Goal: Information Seeking & Learning: Check status

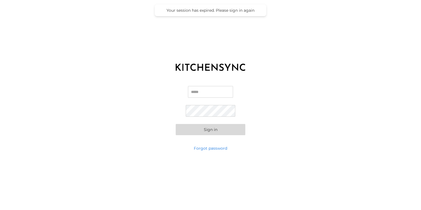
click at [207, 93] on input "Email" at bounding box center [210, 92] width 45 height 12
type input "**********"
click at [216, 132] on button "Sign in" at bounding box center [211, 129] width 70 height 11
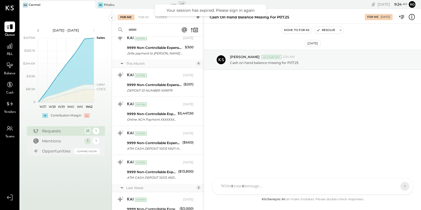
scroll to position [557, 0]
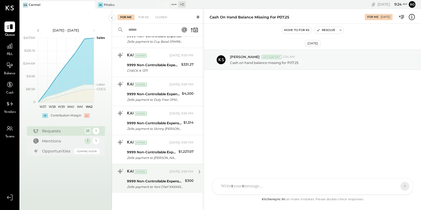
click at [154, 174] on div "KAI System [DATE], 9:59 PM" at bounding box center [160, 171] width 67 height 8
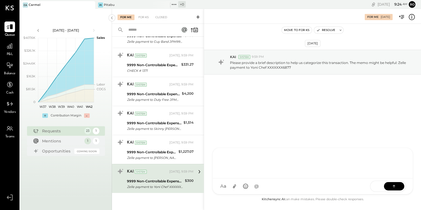
click at [246, 186] on div "AM [PERSON_NAME] R [PERSON_NAME] [PERSON_NAME] DS [PERSON_NAME] [GEOGRAPHIC_DAT…" at bounding box center [313, 170] width 201 height 47
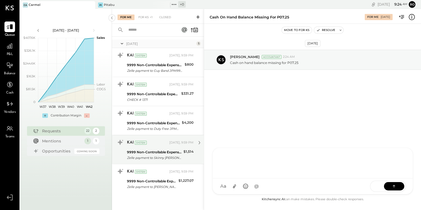
scroll to position [528, 0]
click at [169, 149] on div "9999 Non-Controllable Expenses:Other Income and Expenses:To Be Classified Zelle…" at bounding box center [154, 155] width 55 height 12
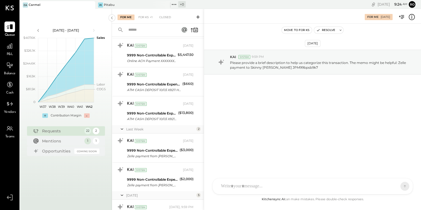
scroll to position [528, 0]
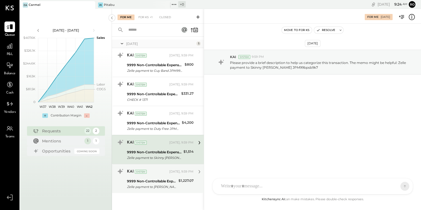
click at [166, 179] on div "9999 Non-Controllable Expenses:Other Income and Expenses:To Be Classified" at bounding box center [152, 181] width 50 height 6
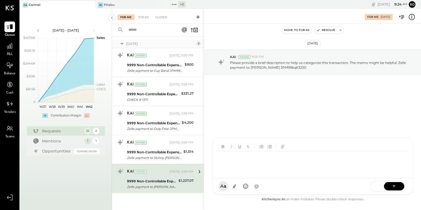
click at [245, 188] on div "AM [PERSON_NAME] R [PERSON_NAME] [PERSON_NAME] DS [PERSON_NAME] [GEOGRAPHIC_DAT…" at bounding box center [313, 165] width 201 height 57
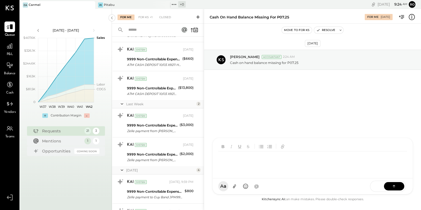
scroll to position [499, 0]
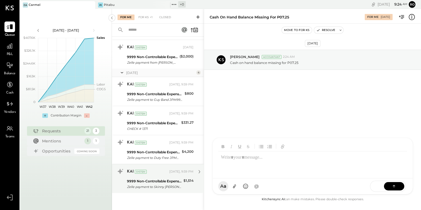
click at [169, 182] on div "9999 Non-Controllable Expenses:Other Income and Expenses:To Be Classified" at bounding box center [154, 181] width 55 height 6
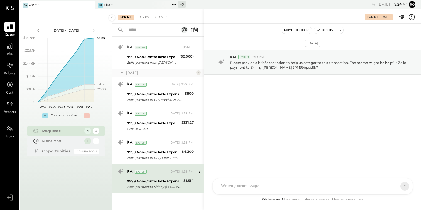
click at [243, 188] on div "AM [PERSON_NAME] R [PERSON_NAME] [PERSON_NAME] DS [PERSON_NAME] [GEOGRAPHIC_DAT…" at bounding box center [313, 186] width 201 height 16
click at [232, 158] on div "**********" at bounding box center [312, 162] width 189 height 22
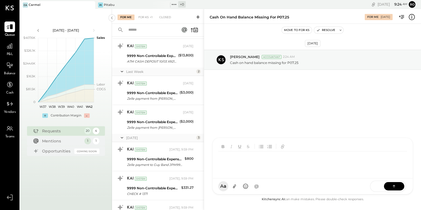
scroll to position [470, 0]
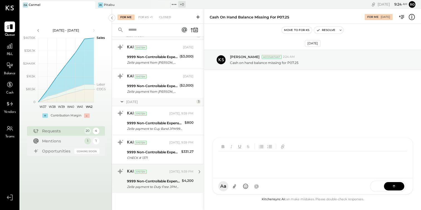
click at [166, 181] on div "9999 Non-Controllable Expenses:Other Income and Expenses:To Be Classified" at bounding box center [153, 181] width 53 height 6
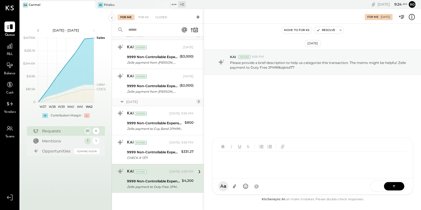
click at [262, 178] on div at bounding box center [313, 158] width 200 height 40
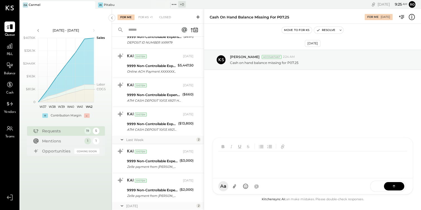
scroll to position [441, 0]
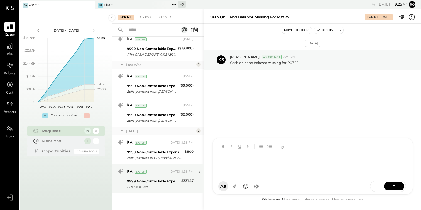
click at [170, 176] on div "KAI System [DATE], 9:59 PM" at bounding box center [160, 171] width 67 height 9
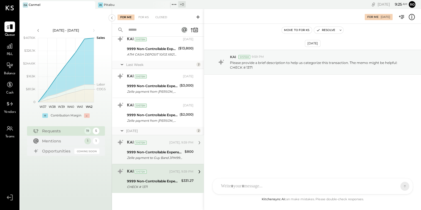
click at [172, 152] on div "9999 Non-Controllable Expenses:Other Income and Expenses:To Be Classified" at bounding box center [155, 152] width 56 height 6
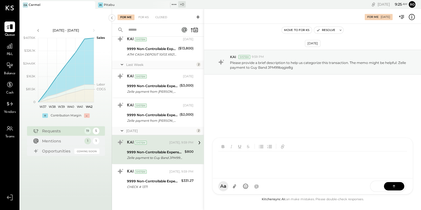
click at [275, 178] on div at bounding box center [313, 158] width 200 height 40
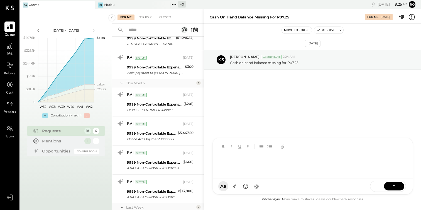
scroll to position [412, 0]
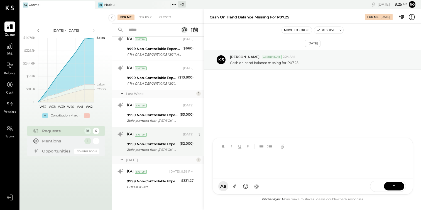
click at [171, 149] on div "Zelle payment from [PERSON_NAME] HNA0JI83AUEQ" at bounding box center [152, 150] width 51 height 6
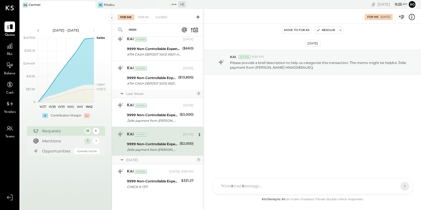
click at [272, 184] on div at bounding box center [307, 186] width 179 height 12
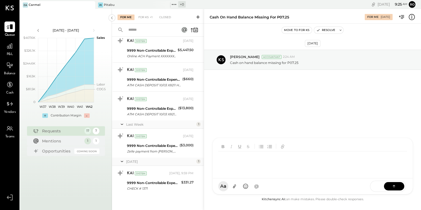
scroll to position [383, 0]
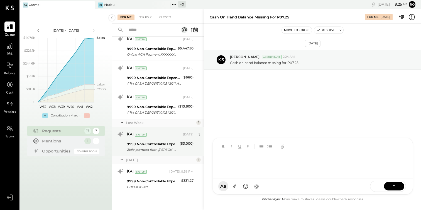
click at [171, 140] on div "KAI System [DATE] 9999 Non-Controllable Expenses:Other Income and Expenses:To B…" at bounding box center [160, 141] width 67 height 23
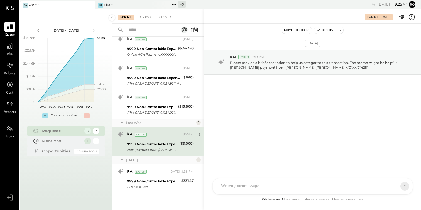
click at [254, 189] on div "AM [PERSON_NAME] R [PERSON_NAME] [PERSON_NAME] DS [PERSON_NAME] [GEOGRAPHIC_DAT…" at bounding box center [313, 186] width 201 height 16
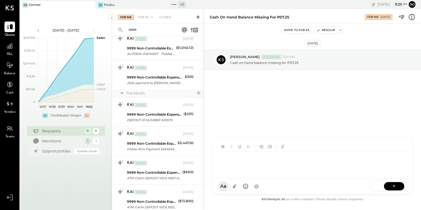
scroll to position [346, 0]
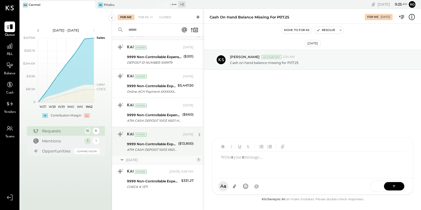
click at [164, 149] on div "ATM CASH DEPOSIT 10/03 X9211 HEATHERCLIFF RD MALIBU [GEOGRAPHIC_DATA]" at bounding box center [152, 150] width 50 height 6
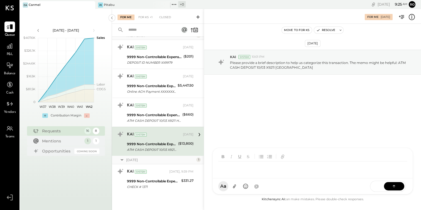
click at [261, 173] on div at bounding box center [307, 167] width 179 height 12
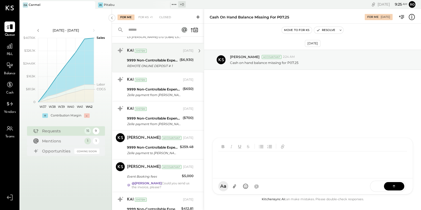
scroll to position [317, 0]
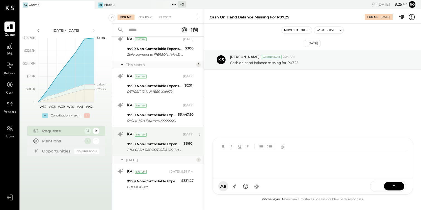
click at [170, 148] on div "ATM CASH DEPOSIT 10/03 X9211 HEATHERCLIFF RD MALIBU [GEOGRAPHIC_DATA]" at bounding box center [154, 150] width 54 height 6
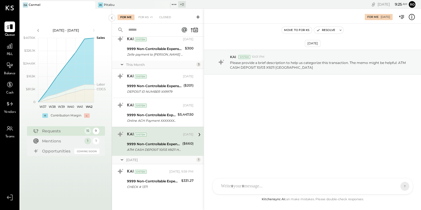
click at [248, 182] on div "AM [PERSON_NAME] R [PERSON_NAME] [PERSON_NAME] DS [PERSON_NAME] [GEOGRAPHIC_DAT…" at bounding box center [313, 186] width 201 height 16
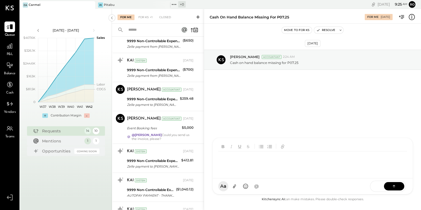
scroll to position [288, 0]
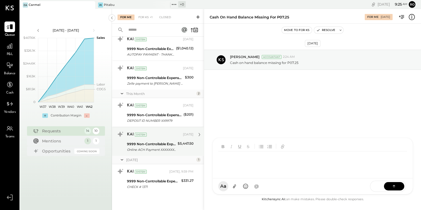
click at [160, 145] on div "9999 Non-Controllable Expenses:Other Income and Expenses:To Be Classified" at bounding box center [151, 144] width 49 height 6
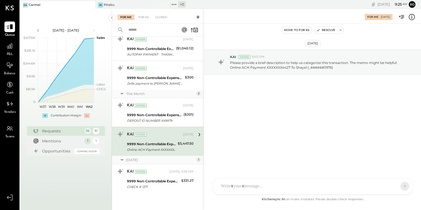
click at [234, 184] on div at bounding box center [307, 186] width 179 height 12
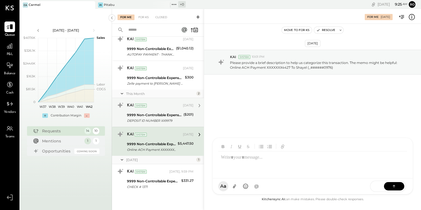
click at [163, 118] on div "DEPOSIT ID NUMBER XX9979" at bounding box center [154, 121] width 55 height 6
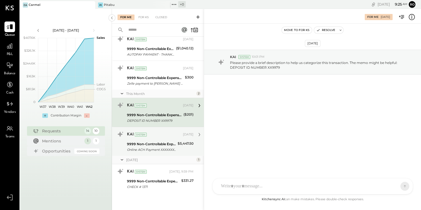
click at [178, 147] on div "$5,447.50" at bounding box center [186, 146] width 16 height 12
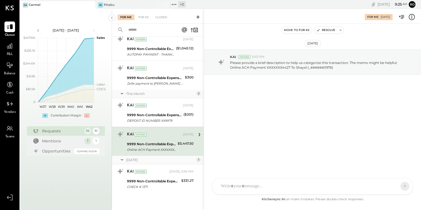
click at [250, 180] on div at bounding box center [307, 186] width 179 height 12
click at [238, 159] on div "*********" at bounding box center [312, 162] width 189 height 22
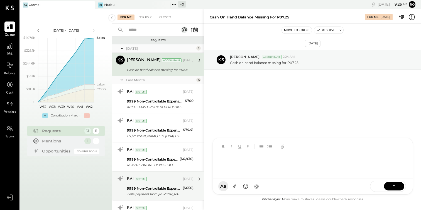
scroll to position [259, 0]
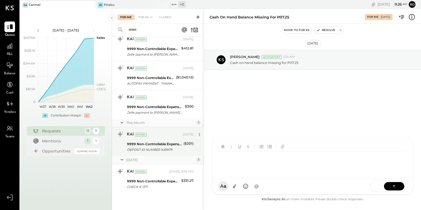
click at [172, 151] on div "DEPOSIT ID NUMBER XX9979" at bounding box center [154, 150] width 55 height 6
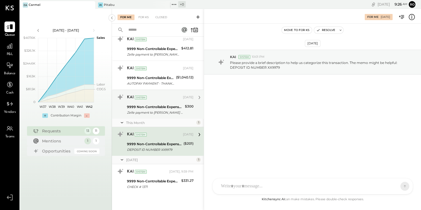
click at [168, 112] on div "Zelle payment to [PERSON_NAME] XXXXXXX8200" at bounding box center [155, 113] width 56 height 6
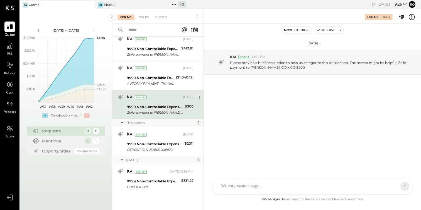
click at [257, 184] on div at bounding box center [307, 186] width 179 height 12
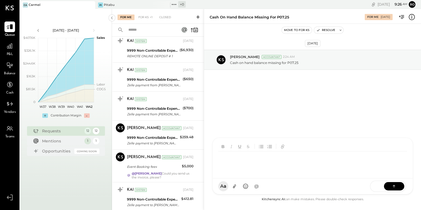
scroll to position [230, 0]
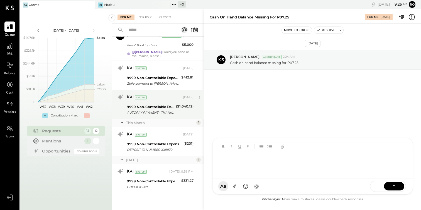
click at [165, 98] on div "KAI System" at bounding box center [154, 97] width 55 height 6
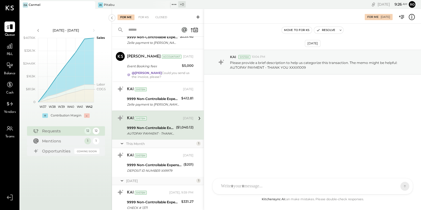
scroll to position [206, 0]
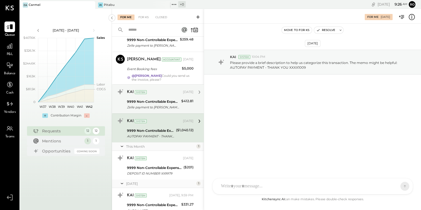
click at [163, 101] on div "9999 Non-Controllable Expenses:Other Income and Expenses:To Be Classified" at bounding box center [153, 102] width 53 height 6
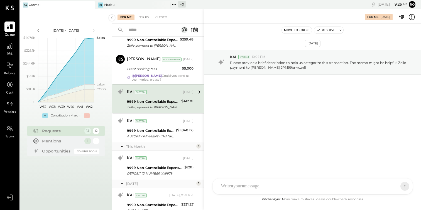
click at [231, 192] on div "AM [PERSON_NAME] R [PERSON_NAME] [PERSON_NAME] DS [PERSON_NAME] [GEOGRAPHIC_DAT…" at bounding box center [313, 186] width 201 height 16
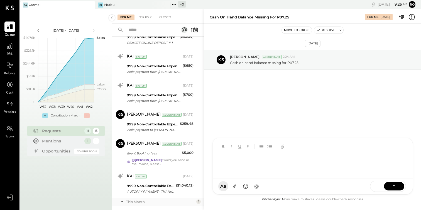
scroll to position [201, 0]
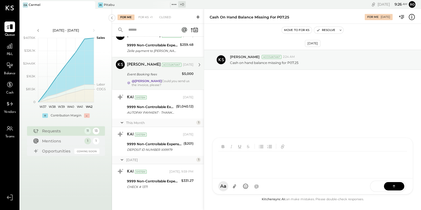
click at [167, 76] on div "Event Booking fees" at bounding box center [153, 74] width 53 height 6
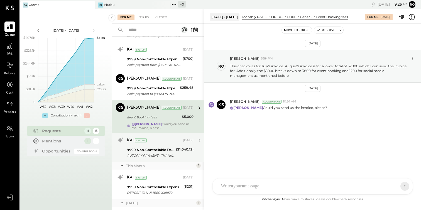
scroll to position [152, 0]
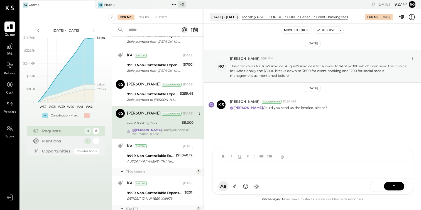
click at [240, 190] on div "AM [PERSON_NAME] R [PERSON_NAME] [PERSON_NAME] DS [PERSON_NAME] [GEOGRAPHIC_DAT…" at bounding box center [313, 170] width 201 height 47
click at [237, 188] on icon at bounding box center [235, 186] width 6 height 6
click at [237, 184] on icon at bounding box center [235, 186] width 6 height 6
click at [252, 141] on div at bounding box center [312, 141] width 189 height 22
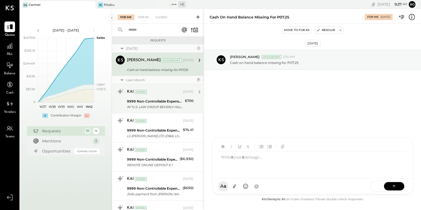
click at [148, 99] on div "9999 Non-Controllable Expenses:Other Income and Expenses:To Be Classified" at bounding box center [155, 101] width 56 height 6
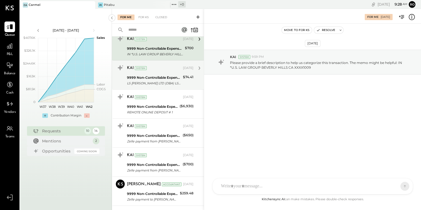
scroll to position [56, 0]
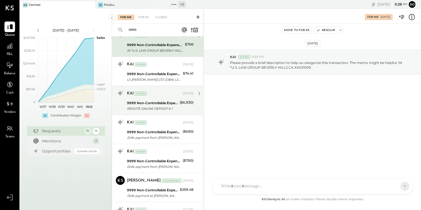
click at [160, 99] on div "9999 Non-Controllable Expenses:Other Income and Expenses:To Be Classified REMOT…" at bounding box center [152, 105] width 51 height 12
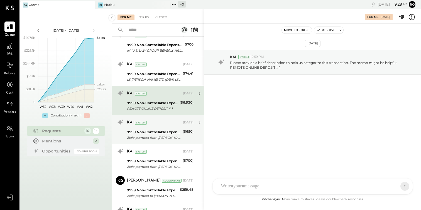
click at [170, 125] on div "KAI System [DATE]" at bounding box center [160, 122] width 67 height 8
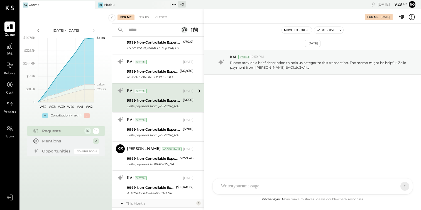
scroll to position [88, 0]
click at [170, 125] on div "KAI System [DATE] 9999 Non-Controllable Expenses:Other Income and Expenses:To B…" at bounding box center [160, 126] width 67 height 23
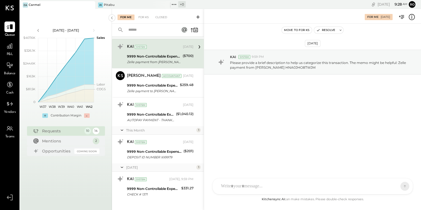
scroll to position [168, 0]
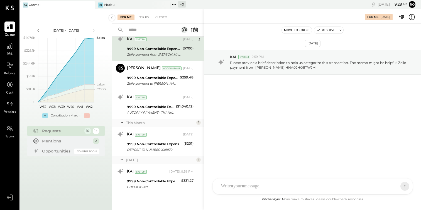
click at [245, 184] on div at bounding box center [307, 186] width 179 height 12
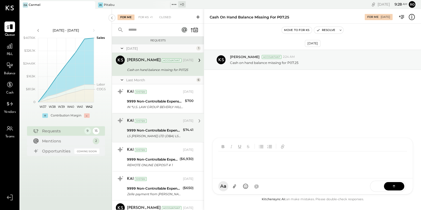
scroll to position [139, 0]
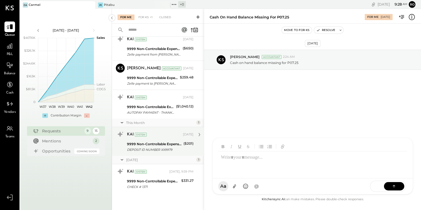
click at [173, 135] on div "KAI System [DATE]" at bounding box center [160, 134] width 67 height 8
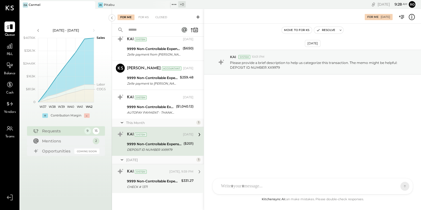
click at [170, 174] on div "KAI System [DATE], 9:59 PM" at bounding box center [160, 171] width 67 height 8
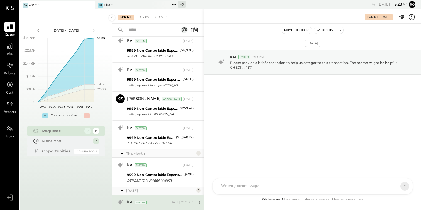
scroll to position [104, 0]
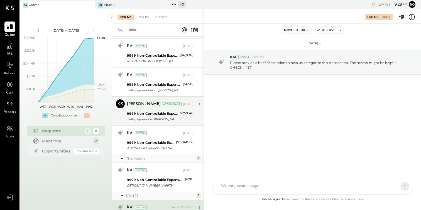
click at [167, 112] on div "9999 Non-Controllable Expenses:Other Income and Expenses:To Be Classified" at bounding box center [152, 114] width 51 height 6
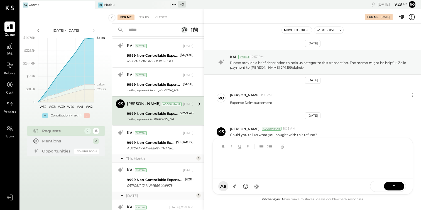
click at [245, 186] on div "AM [PERSON_NAME] R [PERSON_NAME] [PERSON_NAME] DS [PERSON_NAME] [GEOGRAPHIC_DAT…" at bounding box center [313, 165] width 201 height 57
click at [241, 158] on div "**********" at bounding box center [312, 162] width 189 height 22
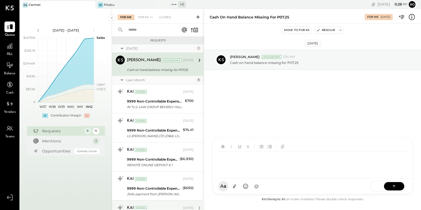
scroll to position [110, 0]
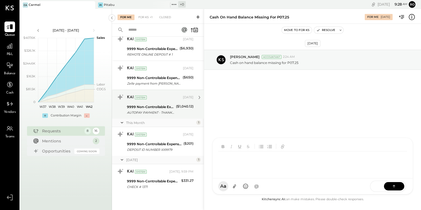
click at [164, 97] on div "KAI System" at bounding box center [154, 97] width 55 height 6
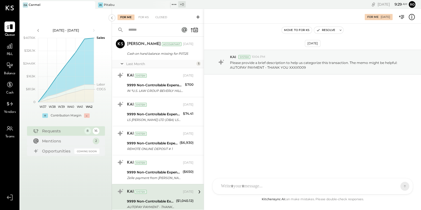
scroll to position [2, 0]
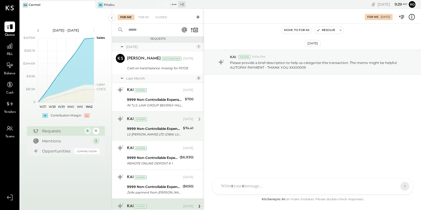
click at [161, 132] on div "LS [PERSON_NAME] LTD (DBA) LSANTA [PERSON_NAME] CA XXXX1009" at bounding box center [154, 134] width 54 height 6
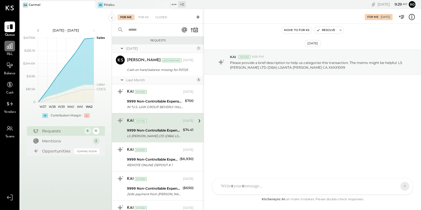
click at [9, 47] on icon at bounding box center [10, 46] width 6 height 6
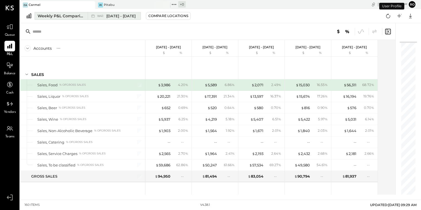
click at [76, 13] on button "Weekly P&L Comparison W41 [DATE] - [DATE]" at bounding box center [88, 16] width 106 height 8
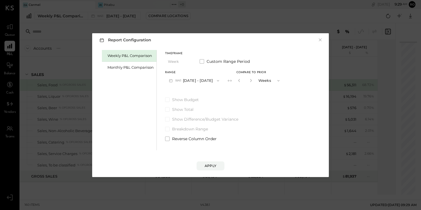
click at [135, 61] on div "Weekly P&L Comparison" at bounding box center [129, 56] width 55 height 12
click at [133, 65] on div "Monthly P&L Comparison" at bounding box center [131, 67] width 46 height 5
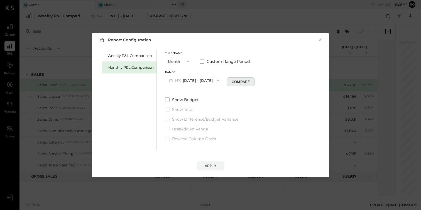
click at [237, 79] on button "Compare" at bounding box center [241, 81] width 28 height 9
click at [249, 79] on icon "button" at bounding box center [250, 80] width 3 height 3
type input "*"
click at [213, 167] on div "Apply" at bounding box center [211, 165] width 12 height 5
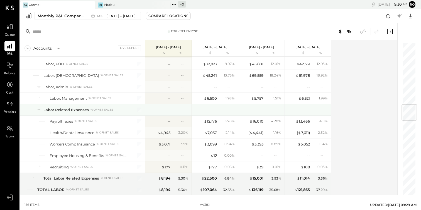
scroll to position [521, 0]
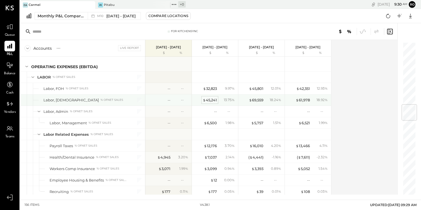
click at [212, 98] on div "$ 45,241" at bounding box center [210, 99] width 14 height 5
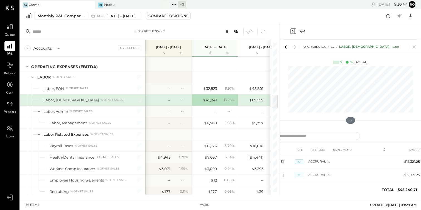
click at [302, 32] on icon "Expand panel (e)" at bounding box center [303, 31] width 7 height 7
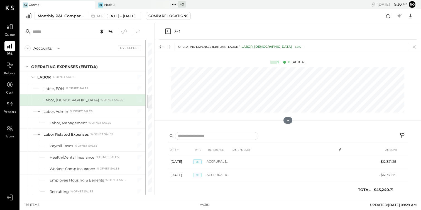
click at [178, 30] on icon "Collapse panel (e)" at bounding box center [177, 31] width 7 height 7
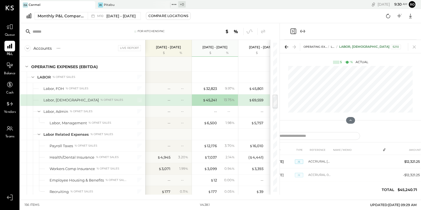
click at [296, 30] on icon "Close panel" at bounding box center [293, 31] width 7 height 7
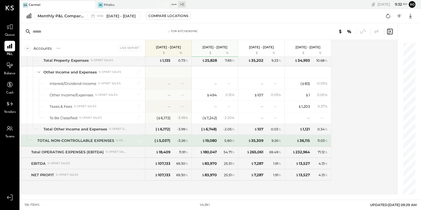
scroll to position [1343, 0]
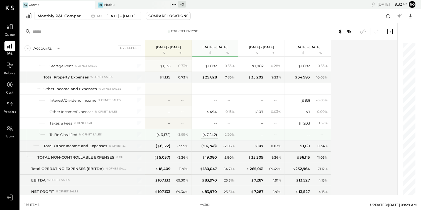
click at [212, 133] on div "( $ 7,242 )" at bounding box center [210, 134] width 14 height 5
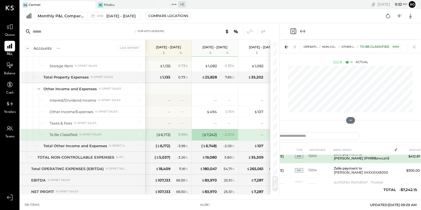
scroll to position [102, 0]
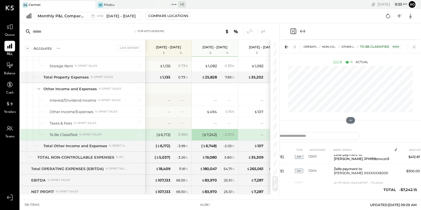
click at [307, 31] on div at bounding box center [350, 31] width 132 height 16
click at [305, 31] on icon "Expand panel (e)" at bounding box center [304, 31] width 1 height 3
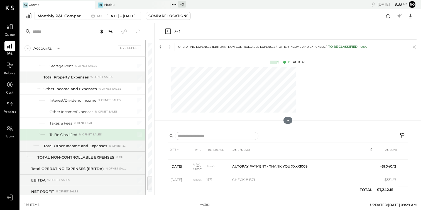
scroll to position [99, 0]
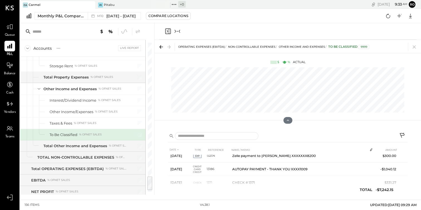
click at [180, 29] on icon "Collapse panel (e)" at bounding box center [177, 31] width 7 height 7
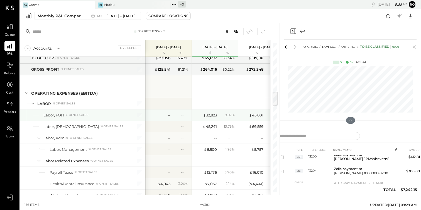
scroll to position [70, 0]
